Goal: Find specific page/section: Find specific page/section

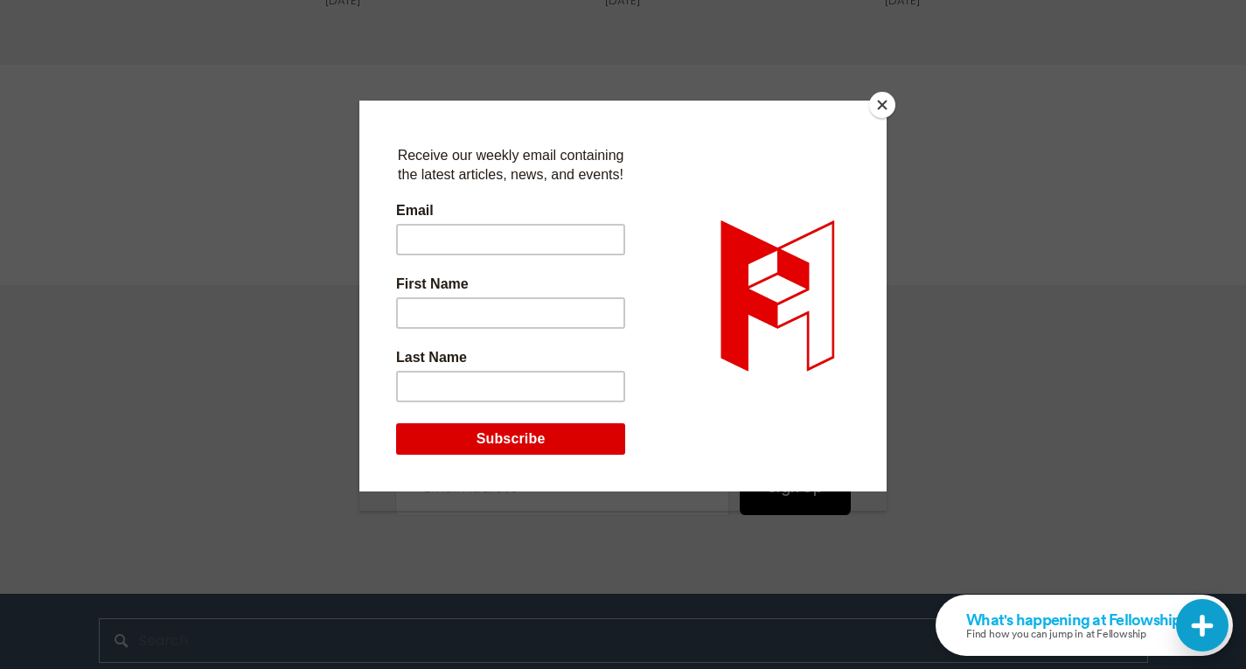
scroll to position [3817, 0]
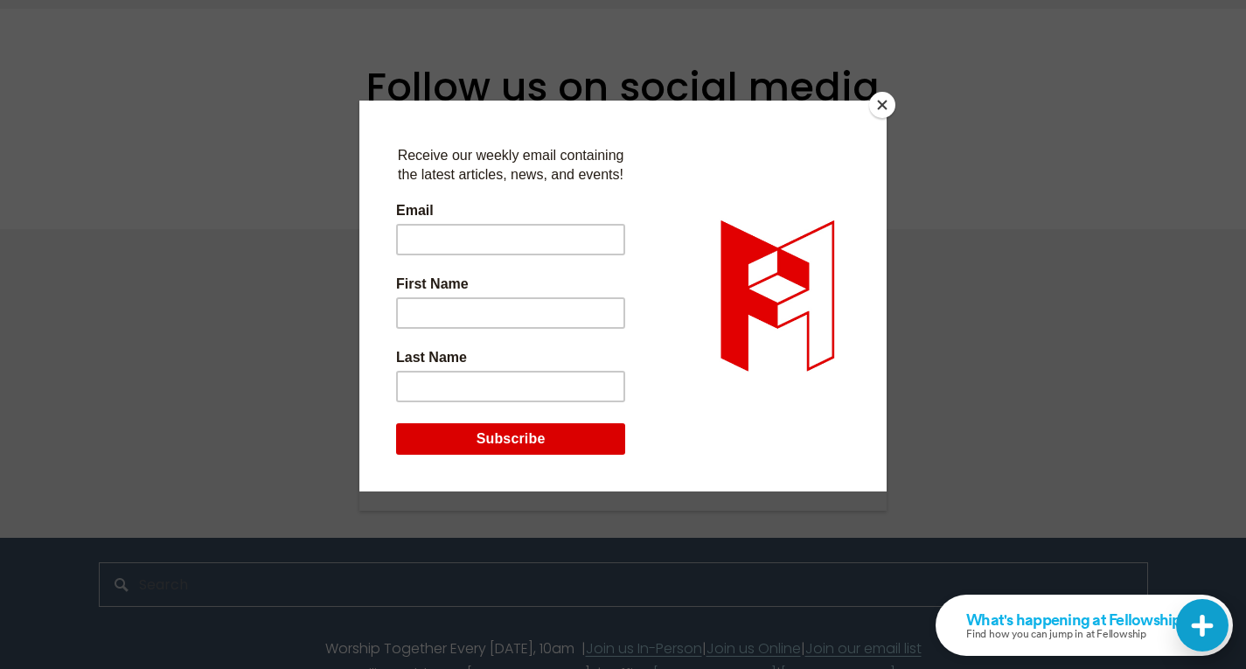
click at [876, 105] on button "Close" at bounding box center [882, 105] width 26 height 26
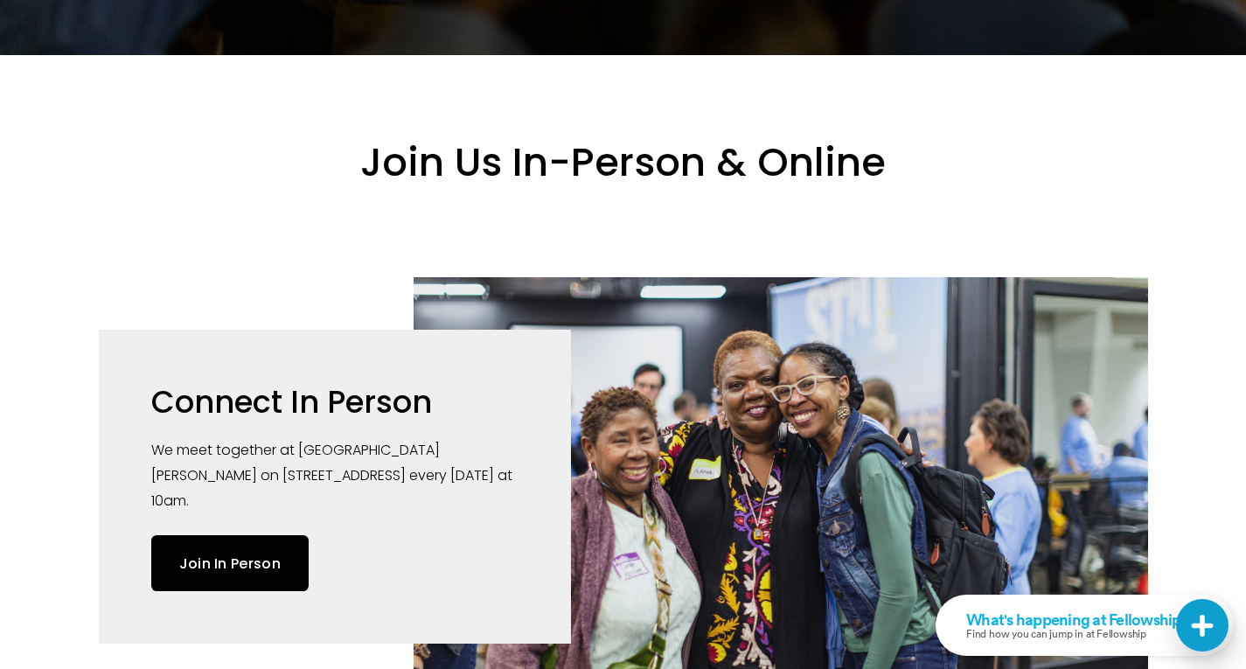
scroll to position [0, 0]
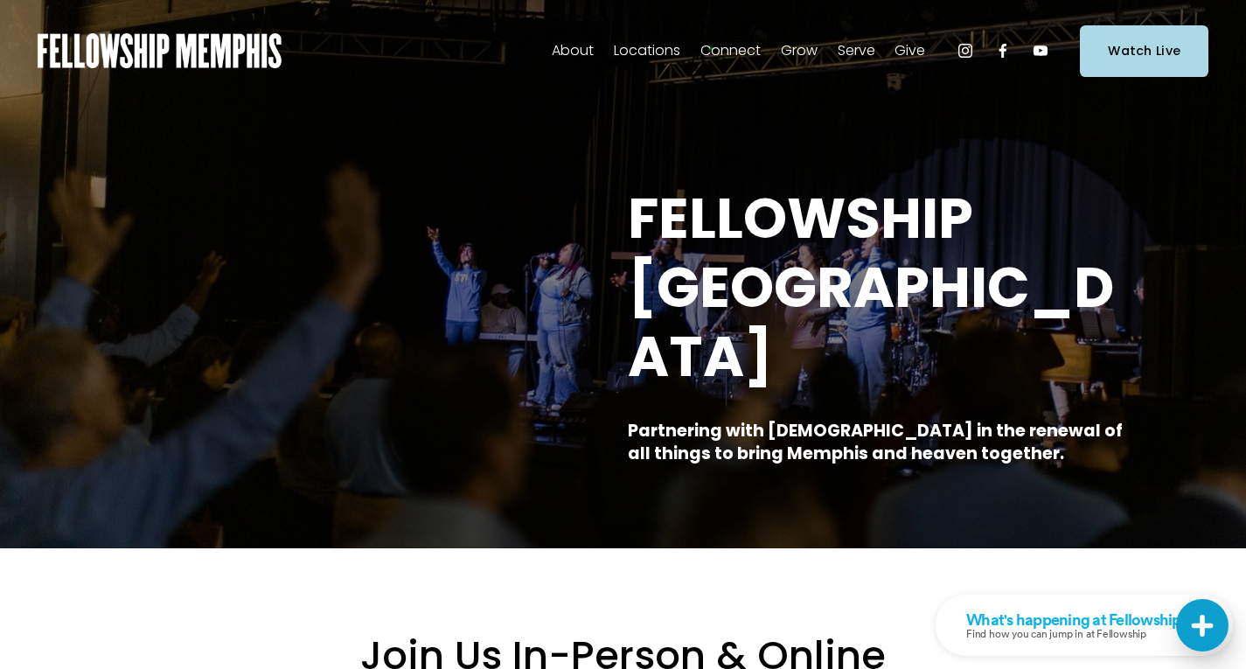
click at [0, 0] on link "Groups" at bounding box center [0, 0] width 0 height 0
click at [0, 0] on span "Staff" at bounding box center [0, 0] width 0 height 0
